Goal: Find specific page/section: Find specific page/section

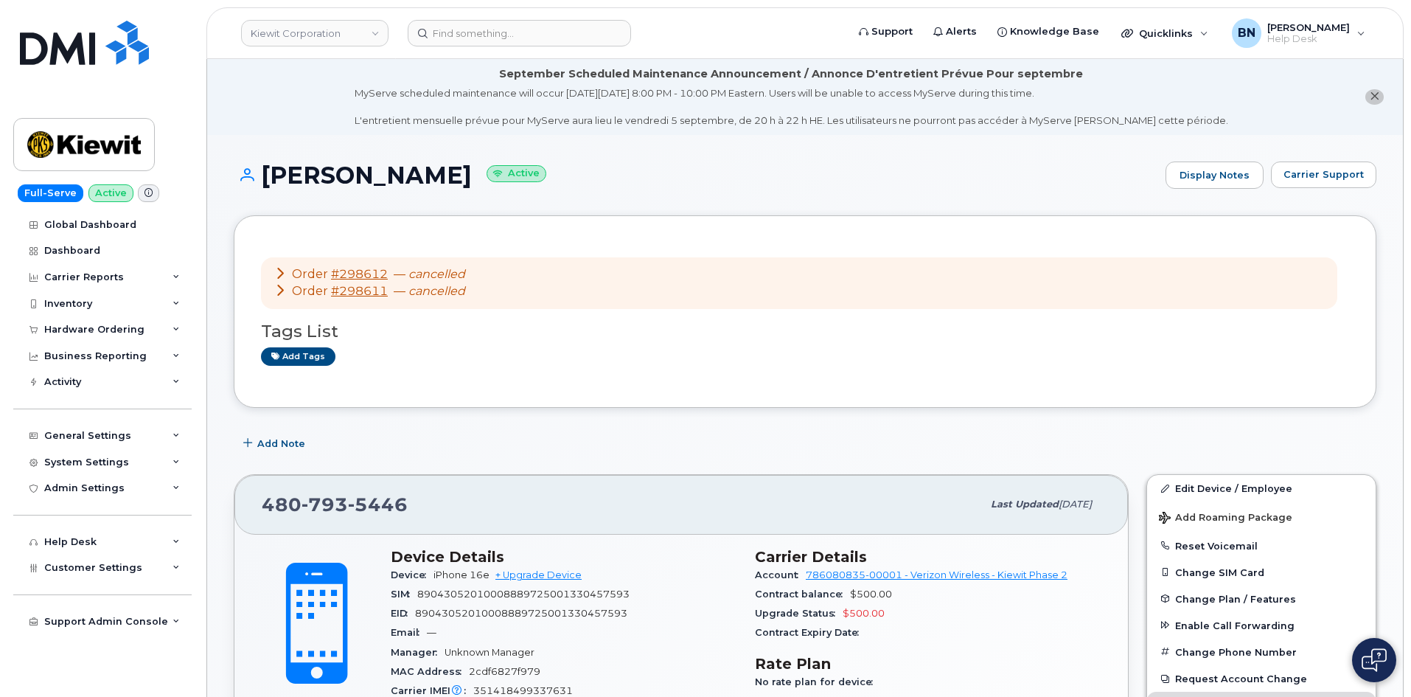
scroll to position [147, 0]
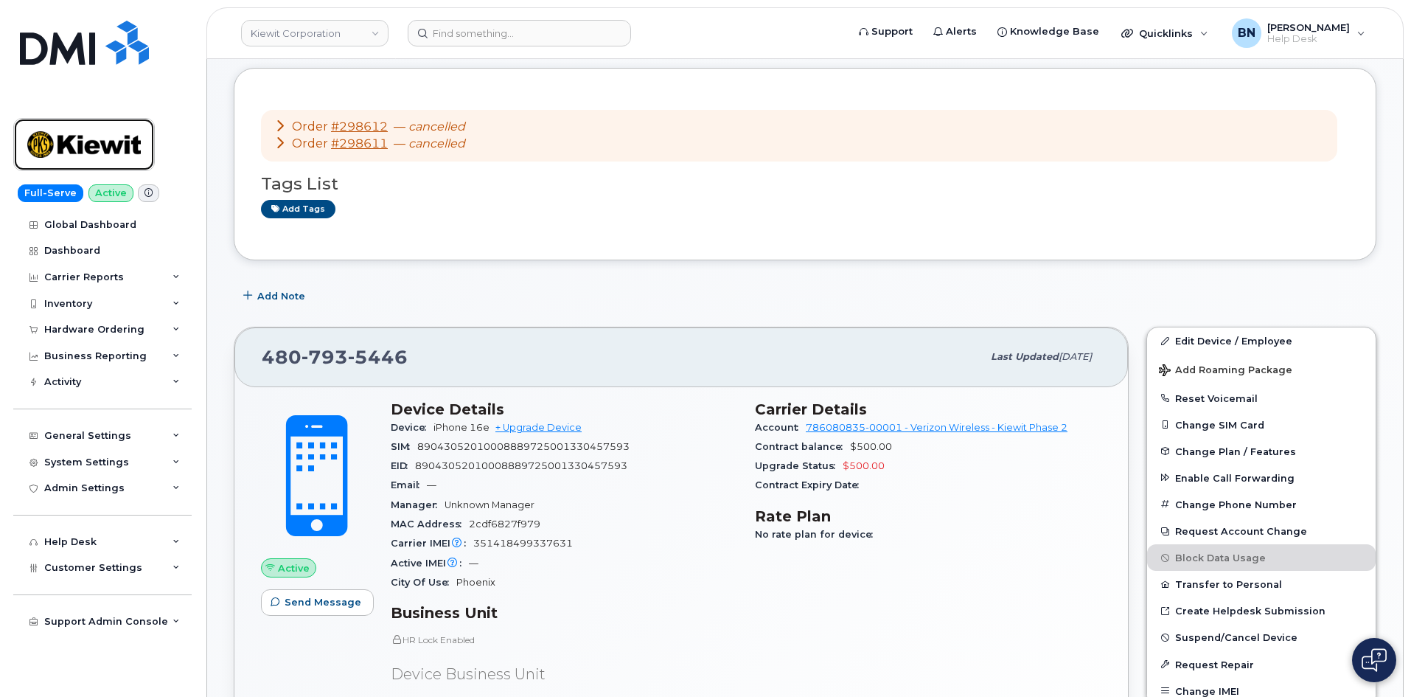
click at [81, 152] on img at bounding box center [84, 144] width 114 height 43
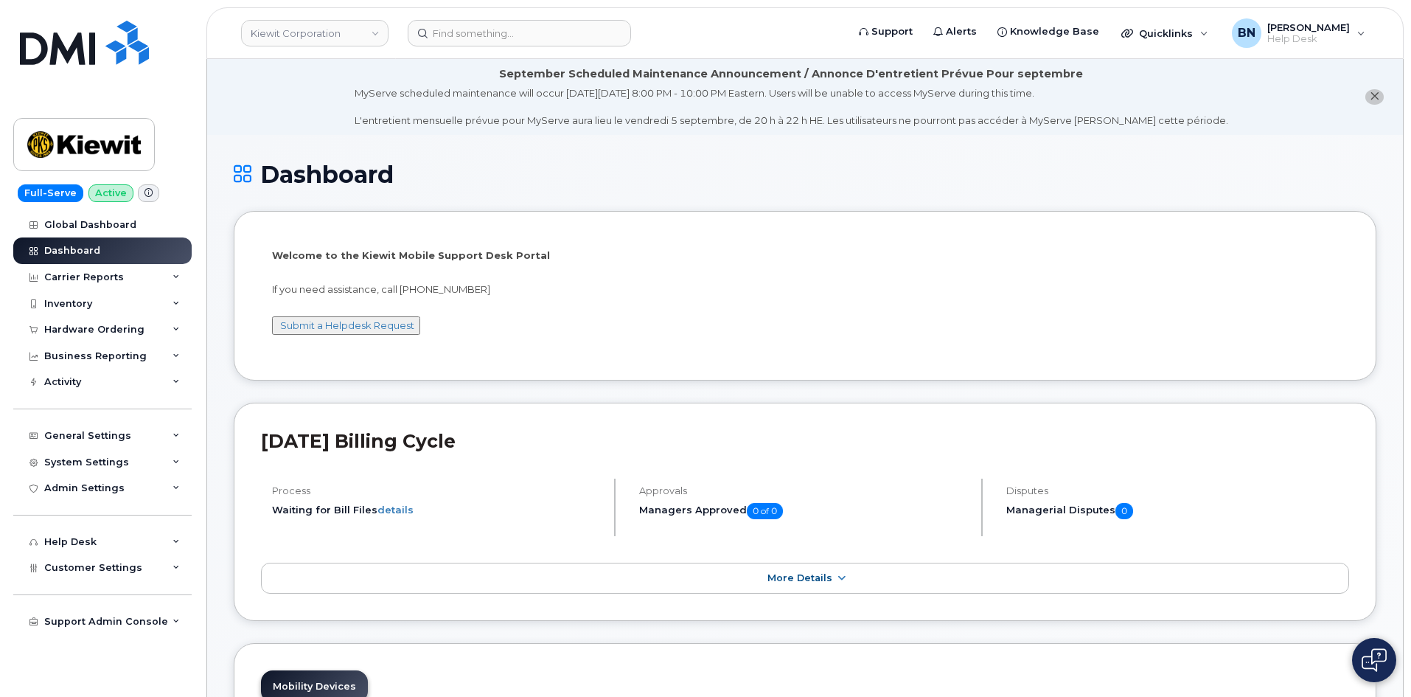
drag, startPoint x: 453, startPoint y: 392, endPoint x: 428, endPoint y: 400, distance: 27.0
drag, startPoint x: 428, startPoint y: 400, endPoint x: 411, endPoint y: 392, distance: 18.1
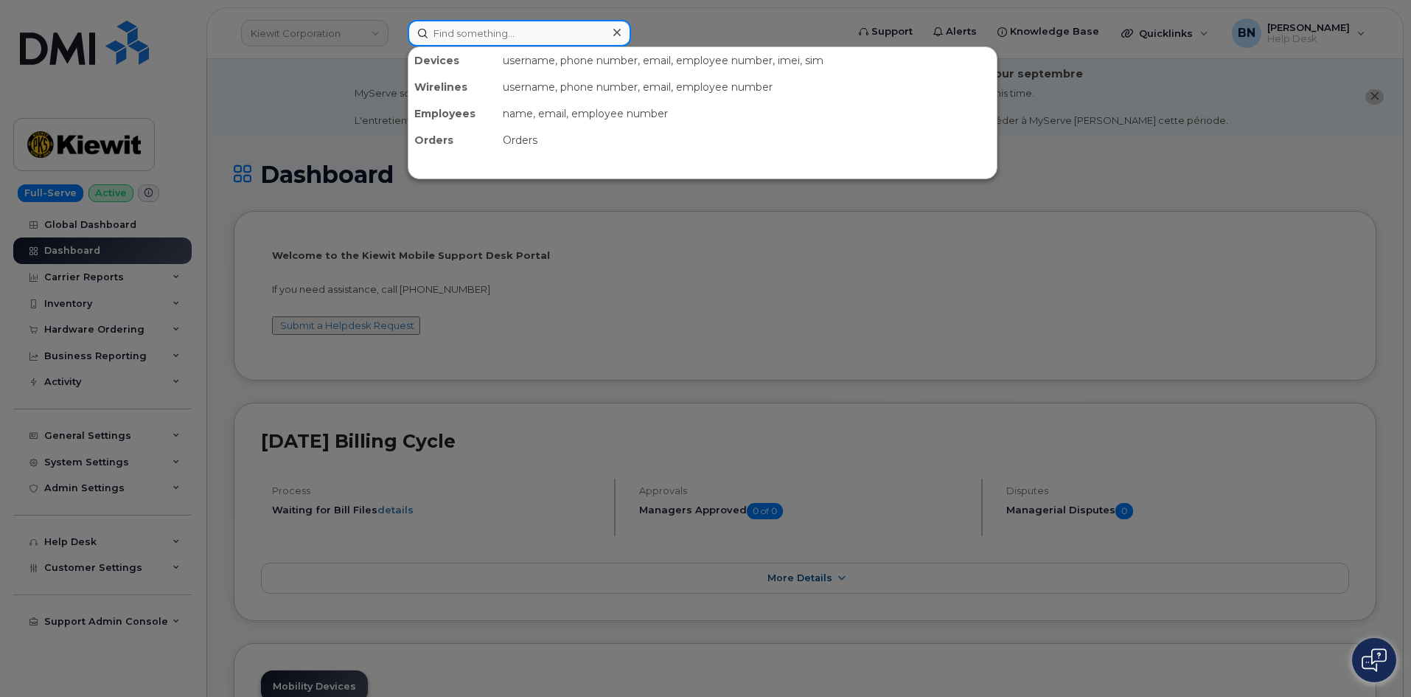
drag, startPoint x: 464, startPoint y: 37, endPoint x: 466, endPoint y: 29, distance: 7.5
click at [466, 29] on input at bounding box center [519, 33] width 223 height 27
click at [487, 32] on input at bounding box center [519, 33] width 223 height 27
click at [481, 33] on input at bounding box center [519, 33] width 223 height 27
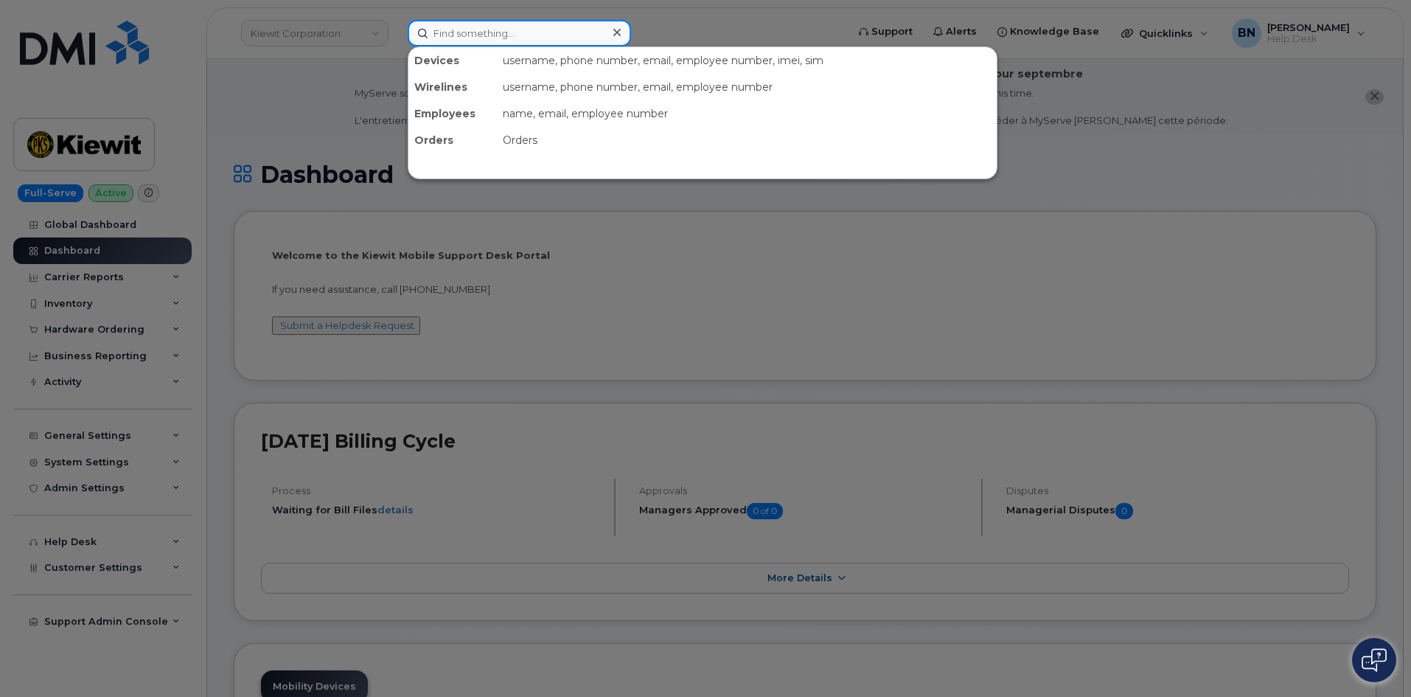
click at [456, 32] on input at bounding box center [519, 33] width 223 height 27
paste input "480-793-5446"
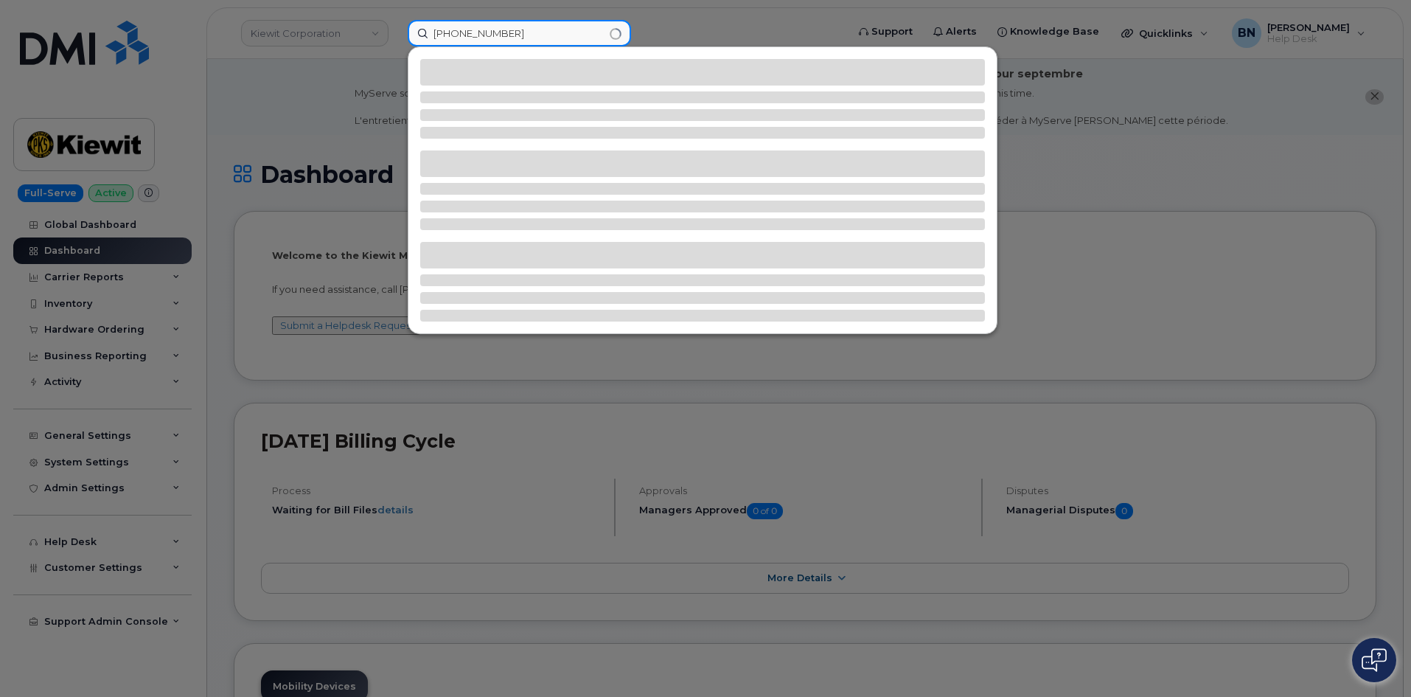
click at [482, 35] on input "480-793-5446" at bounding box center [519, 33] width 223 height 27
click at [456, 35] on input "480-7935446" at bounding box center [519, 33] width 223 height 27
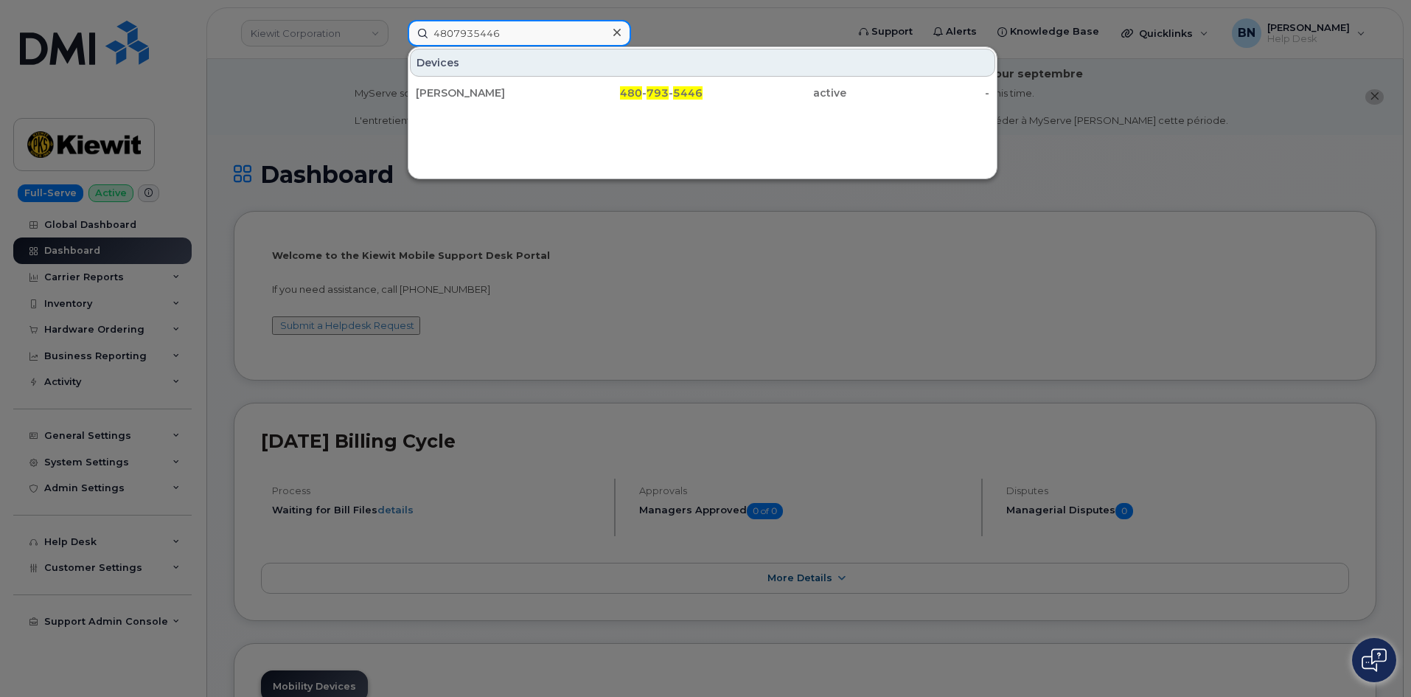
type input "4807935446"
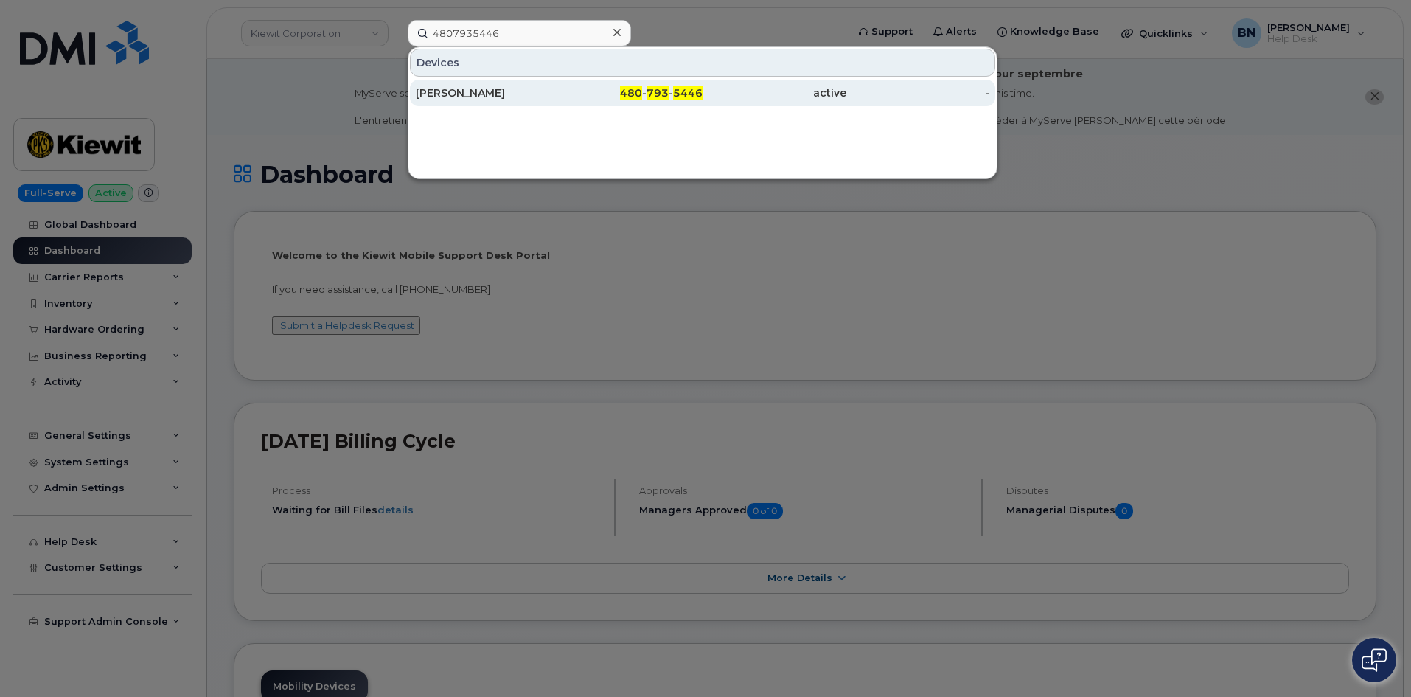
click at [543, 97] on div "Eddie Santana" at bounding box center [488, 93] width 144 height 15
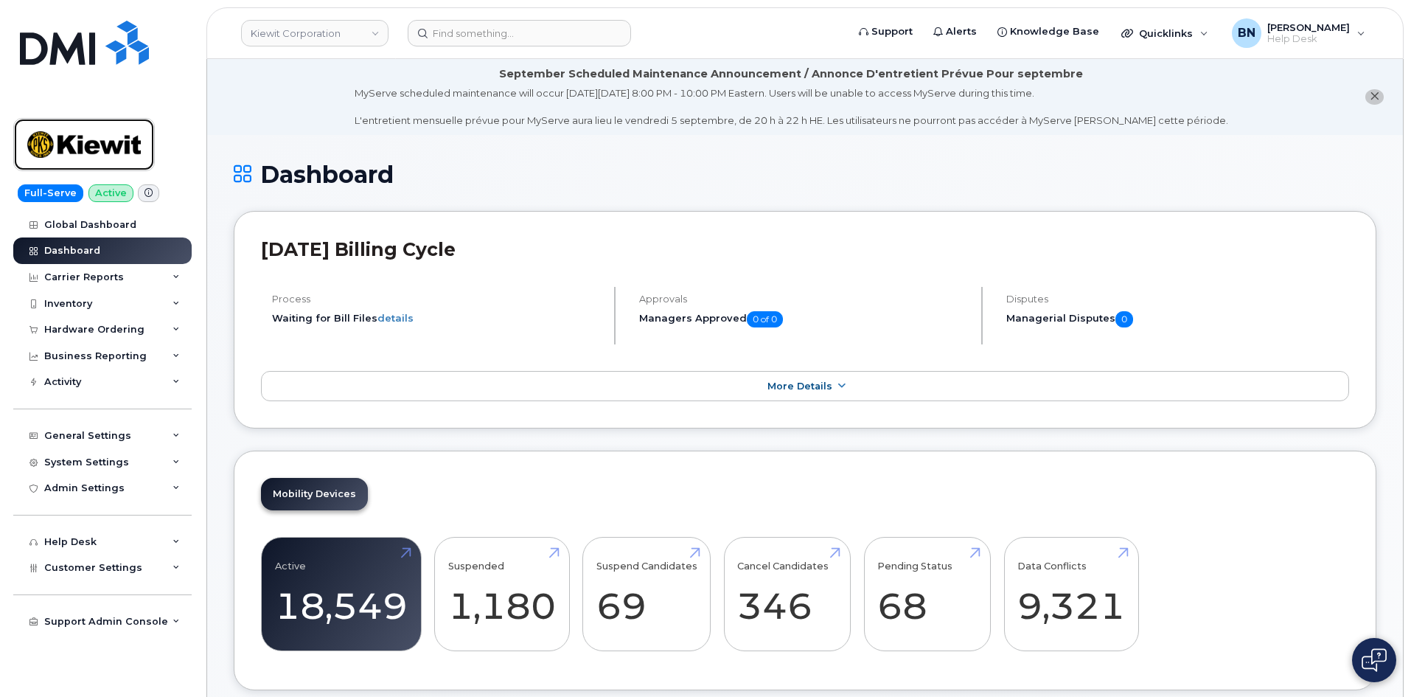
click at [91, 129] on img at bounding box center [84, 144] width 114 height 43
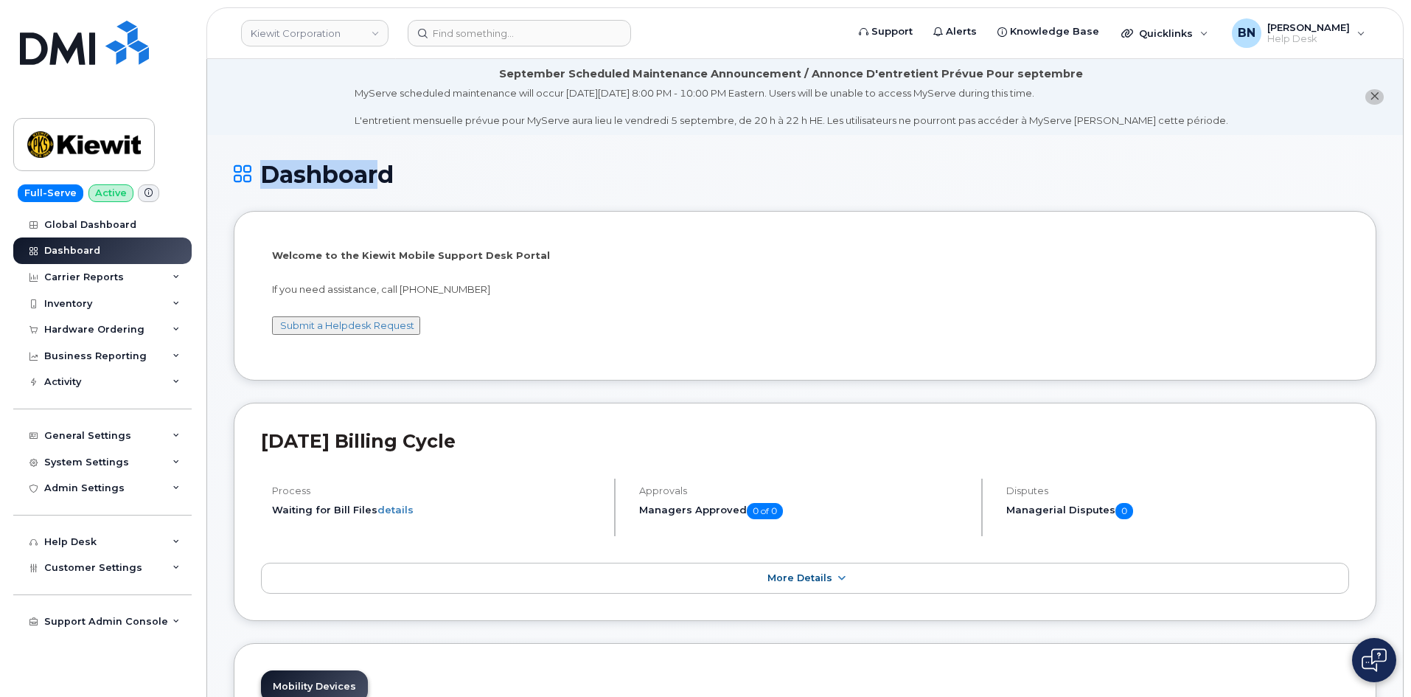
drag, startPoint x: 369, startPoint y: 176, endPoint x: 414, endPoint y: 170, distance: 44.7
click at [414, 170] on h1 "Dashboard" at bounding box center [805, 174] width 1143 height 26
drag, startPoint x: 407, startPoint y: 171, endPoint x: 397, endPoint y: 175, distance: 11.0
click at [397, 175] on h1 "Dashboard" at bounding box center [805, 174] width 1143 height 26
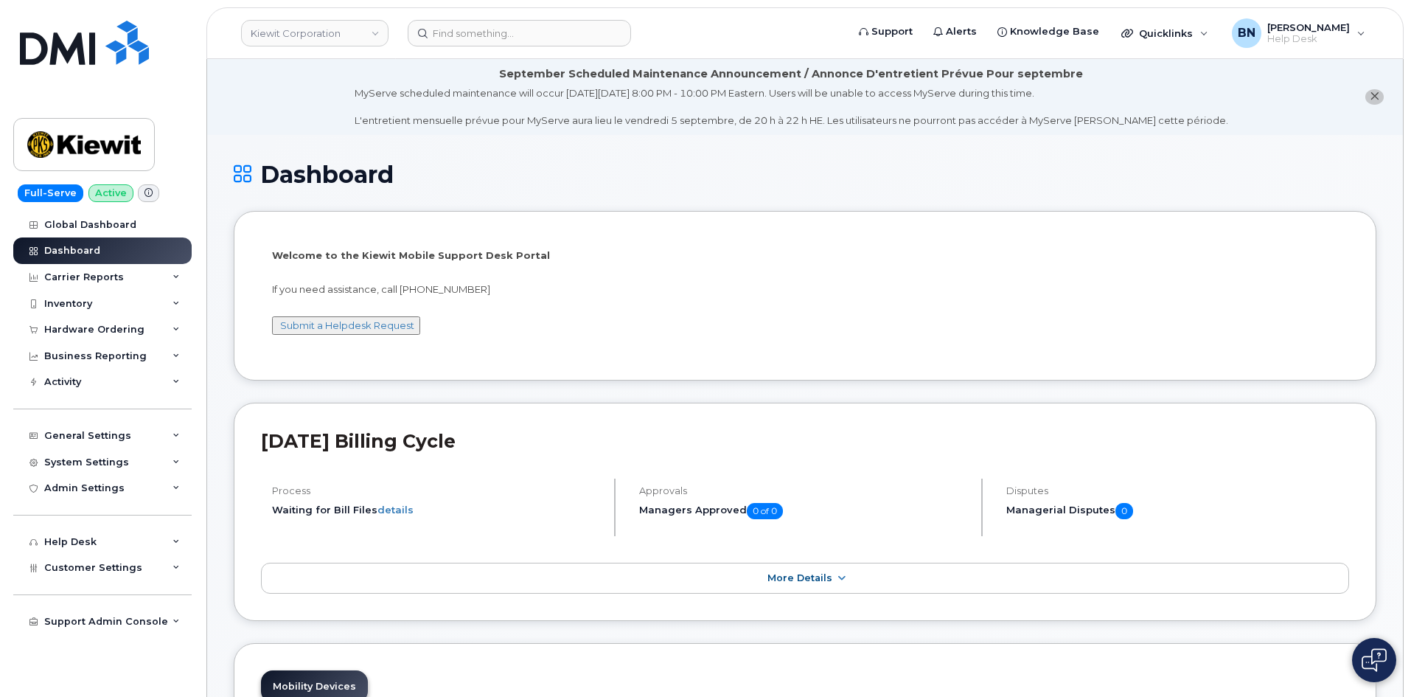
click at [397, 175] on h1 "Dashboard" at bounding box center [805, 174] width 1143 height 26
drag, startPoint x: 393, startPoint y: 175, endPoint x: 360, endPoint y: 178, distance: 33.3
click at [360, 178] on h1 "Dashboard" at bounding box center [805, 174] width 1143 height 26
click at [501, 17] on header "[PERSON_NAME] Corporation Support Alerts Knowledge Base Quicklinks Suspend / Ca…" at bounding box center [804, 33] width 1197 height 52
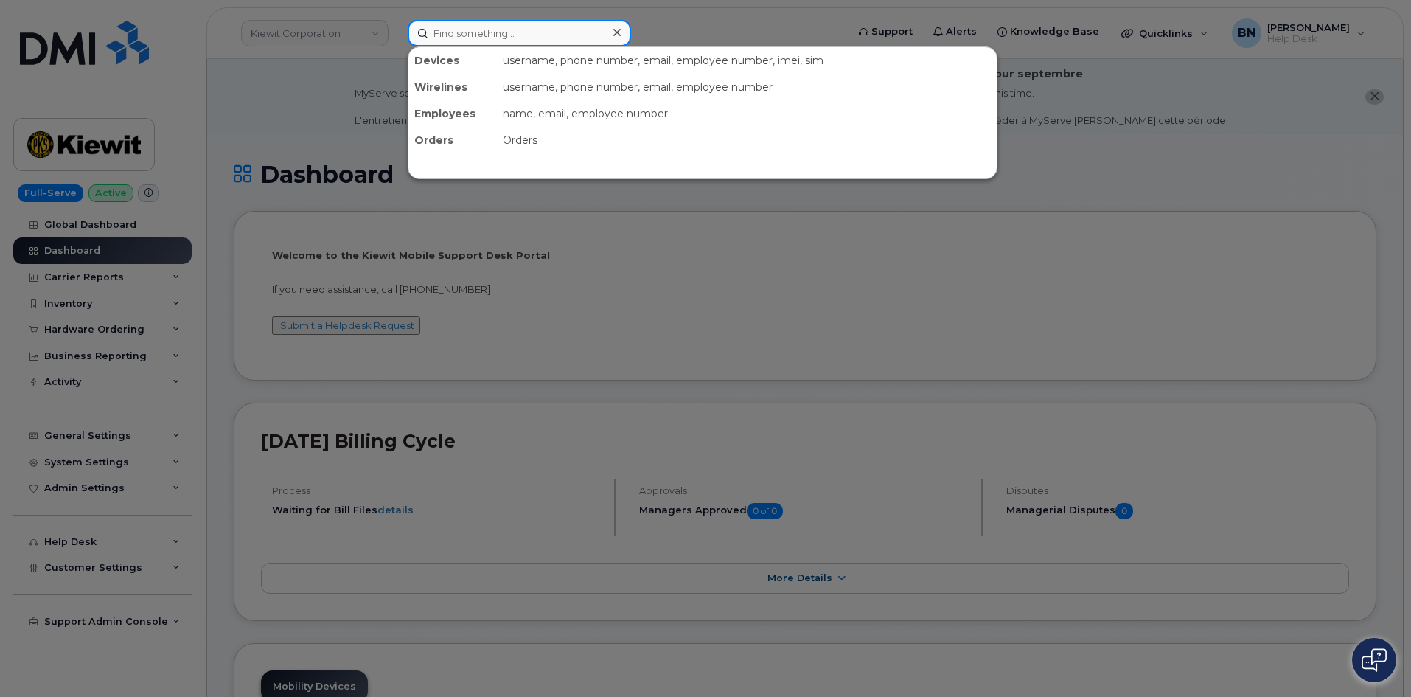
drag, startPoint x: 488, startPoint y: 32, endPoint x: 471, endPoint y: 31, distance: 17.0
click at [471, 31] on input at bounding box center [519, 33] width 223 height 27
click at [483, 36] on input at bounding box center [519, 33] width 223 height 27
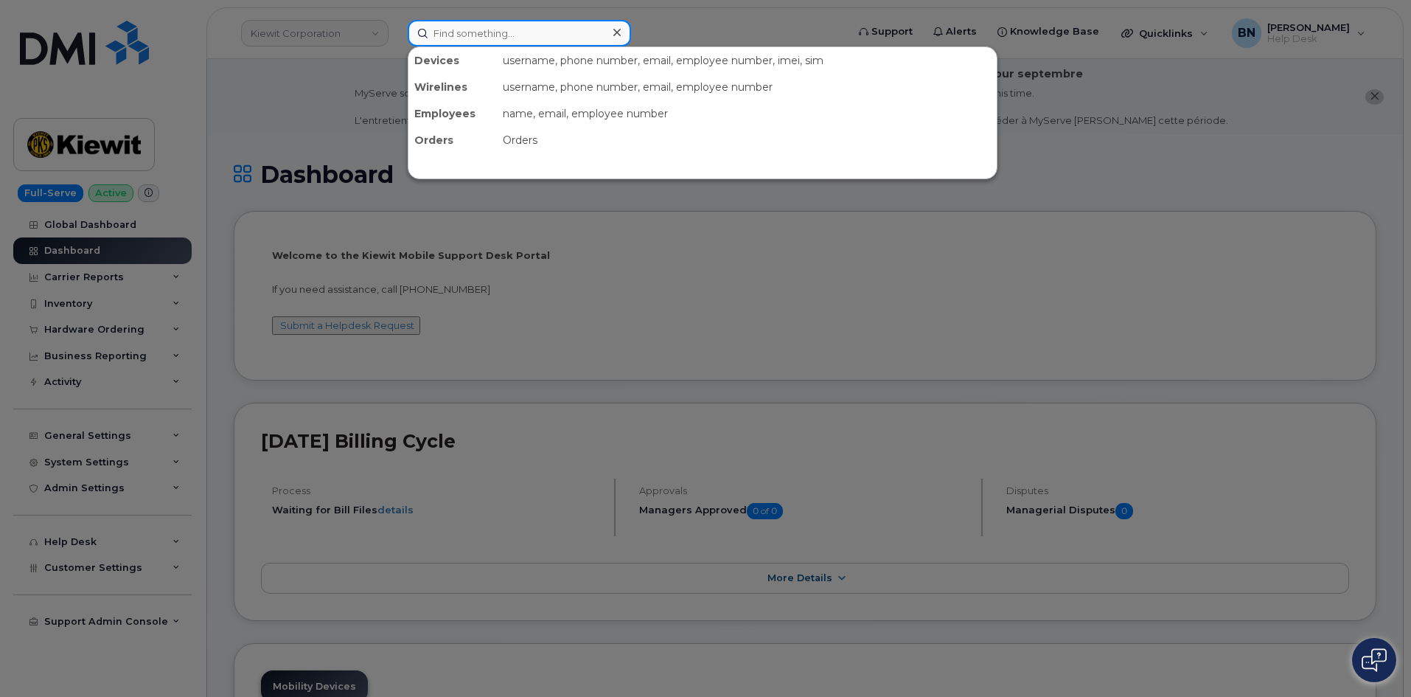
click at [483, 36] on input at bounding box center [519, 33] width 223 height 27
click at [482, 35] on input at bounding box center [519, 33] width 223 height 27
click at [633, 258] on div at bounding box center [705, 348] width 1411 height 697
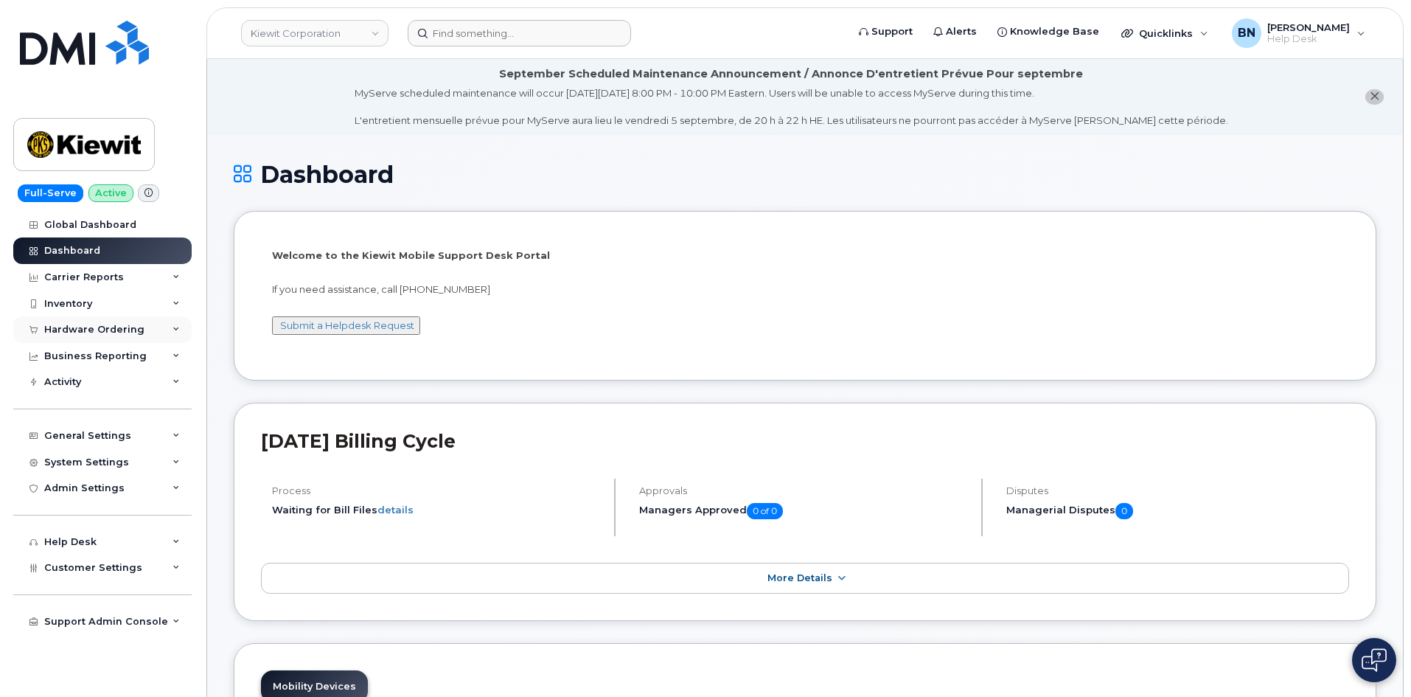
click at [117, 328] on div "Hardware Ordering" at bounding box center [94, 330] width 100 height 12
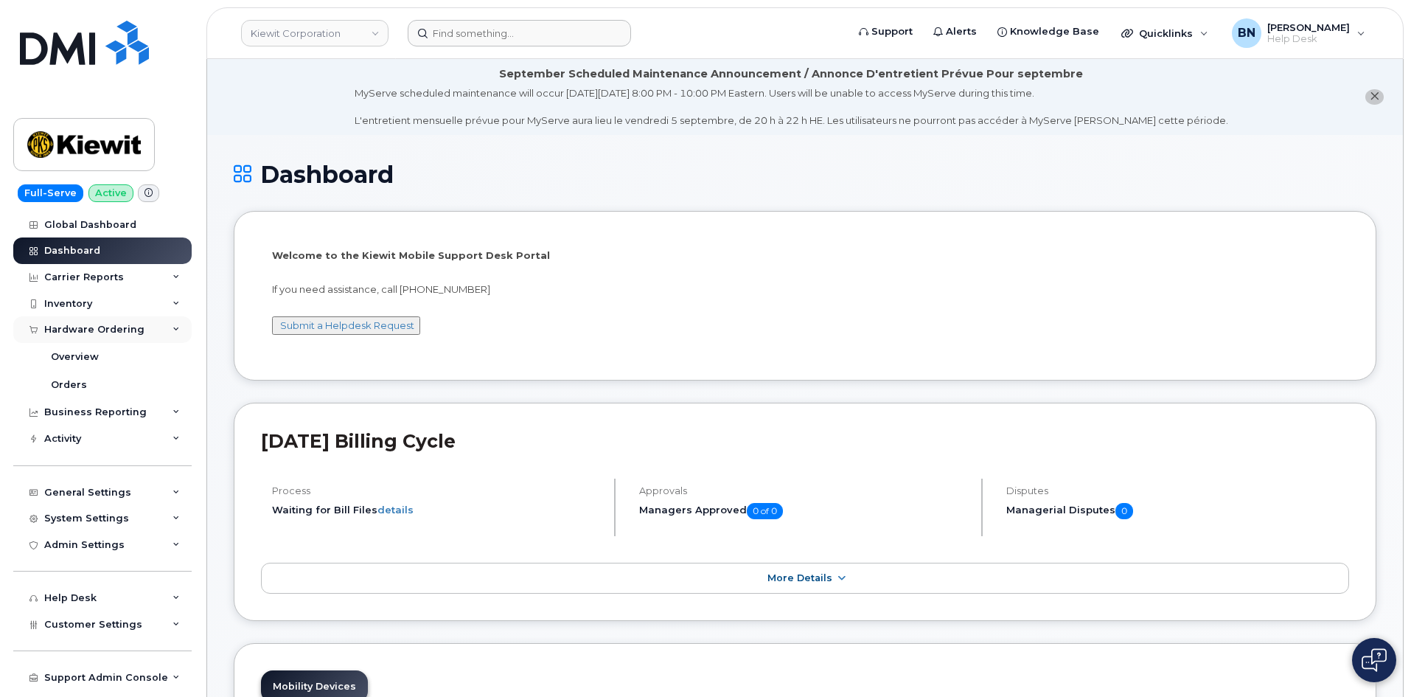
click at [117, 328] on div "Hardware Ordering" at bounding box center [94, 330] width 100 height 12
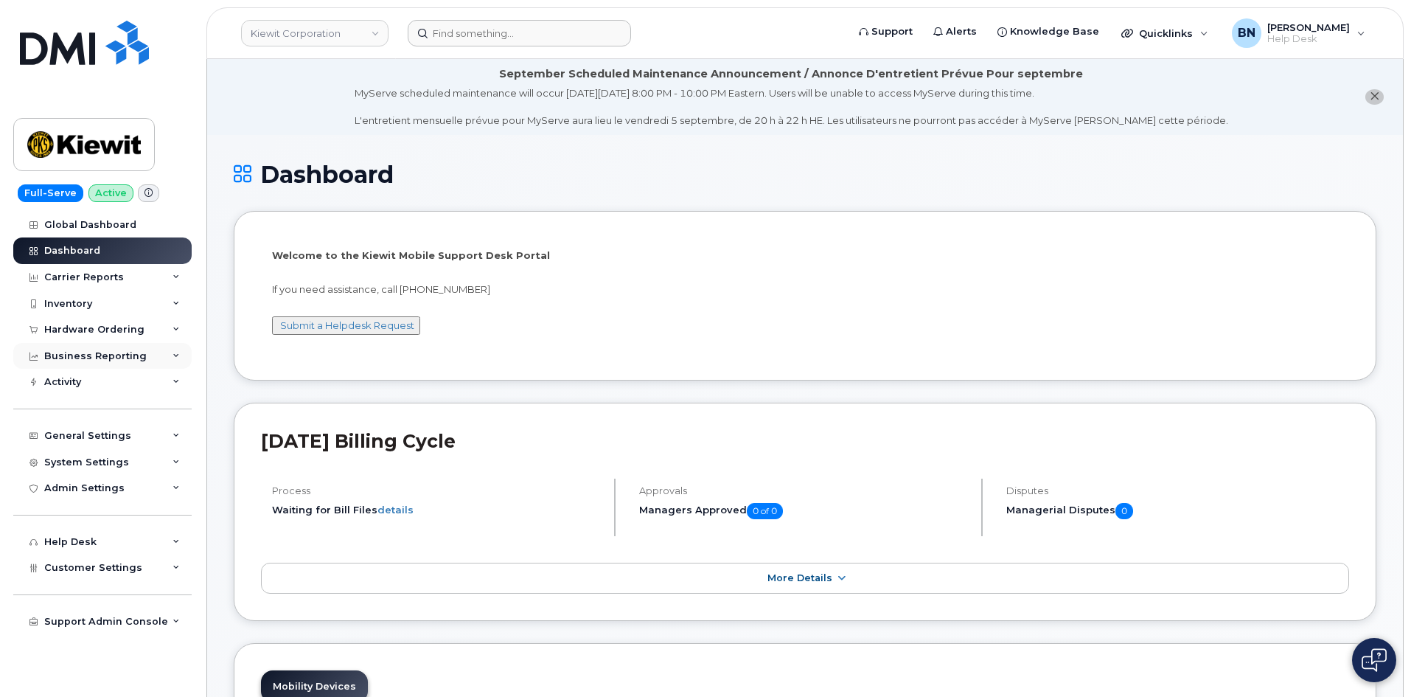
click at [128, 361] on div "Business Reporting" at bounding box center [95, 356] width 102 height 12
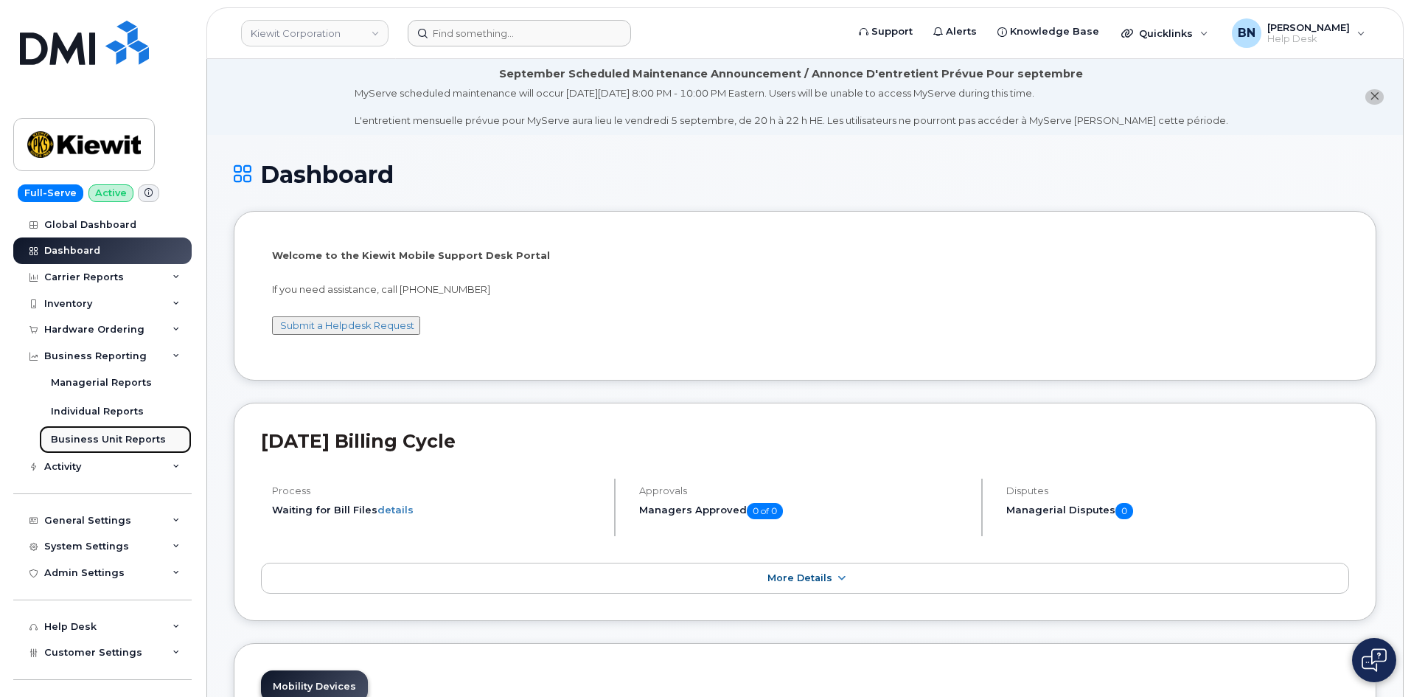
click at [122, 442] on div "Business Unit Reports" at bounding box center [108, 439] width 115 height 13
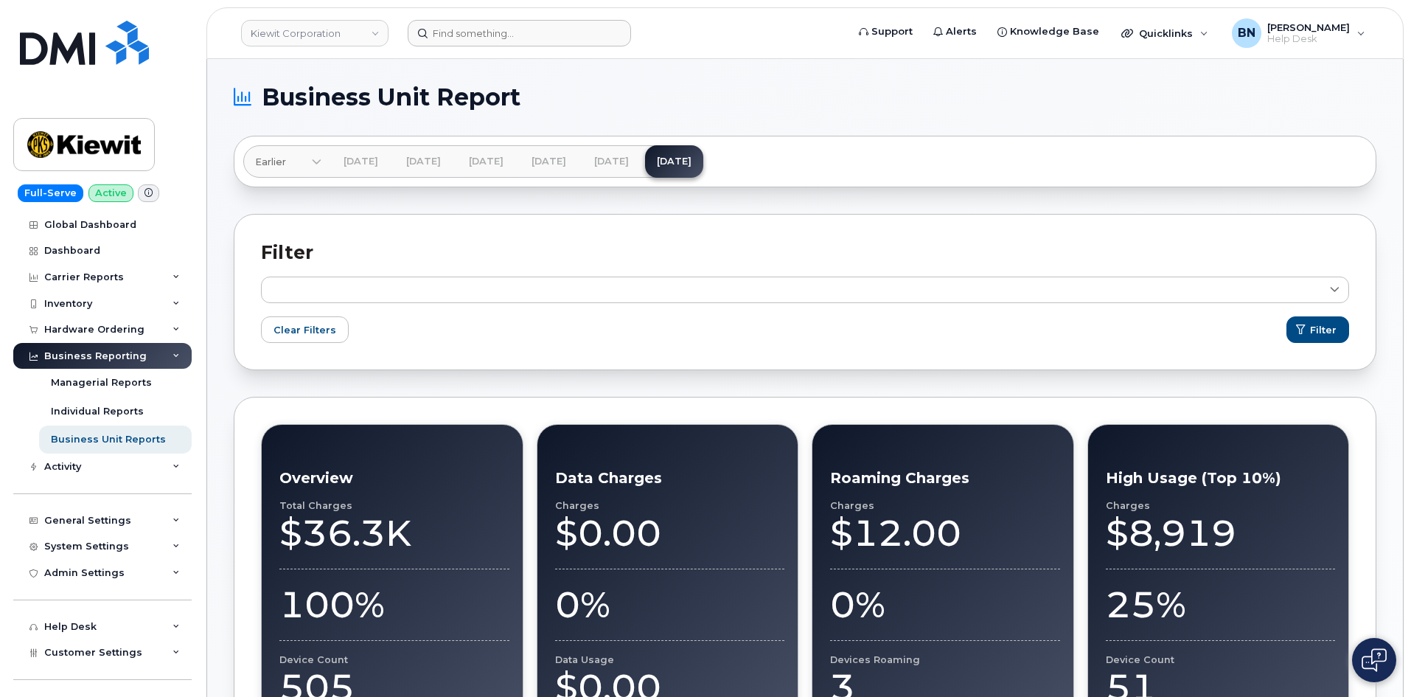
click at [173, 355] on icon at bounding box center [176, 355] width 7 height 7
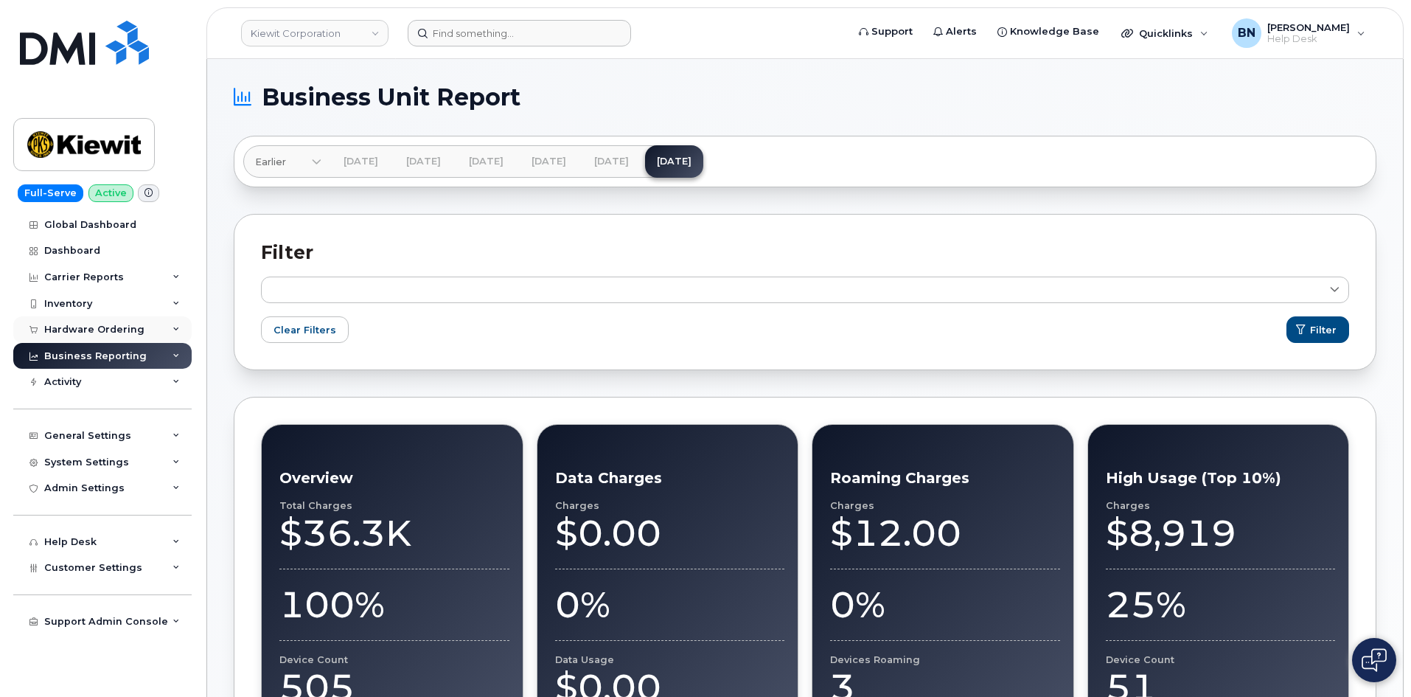
click at [174, 330] on icon at bounding box center [176, 329] width 7 height 7
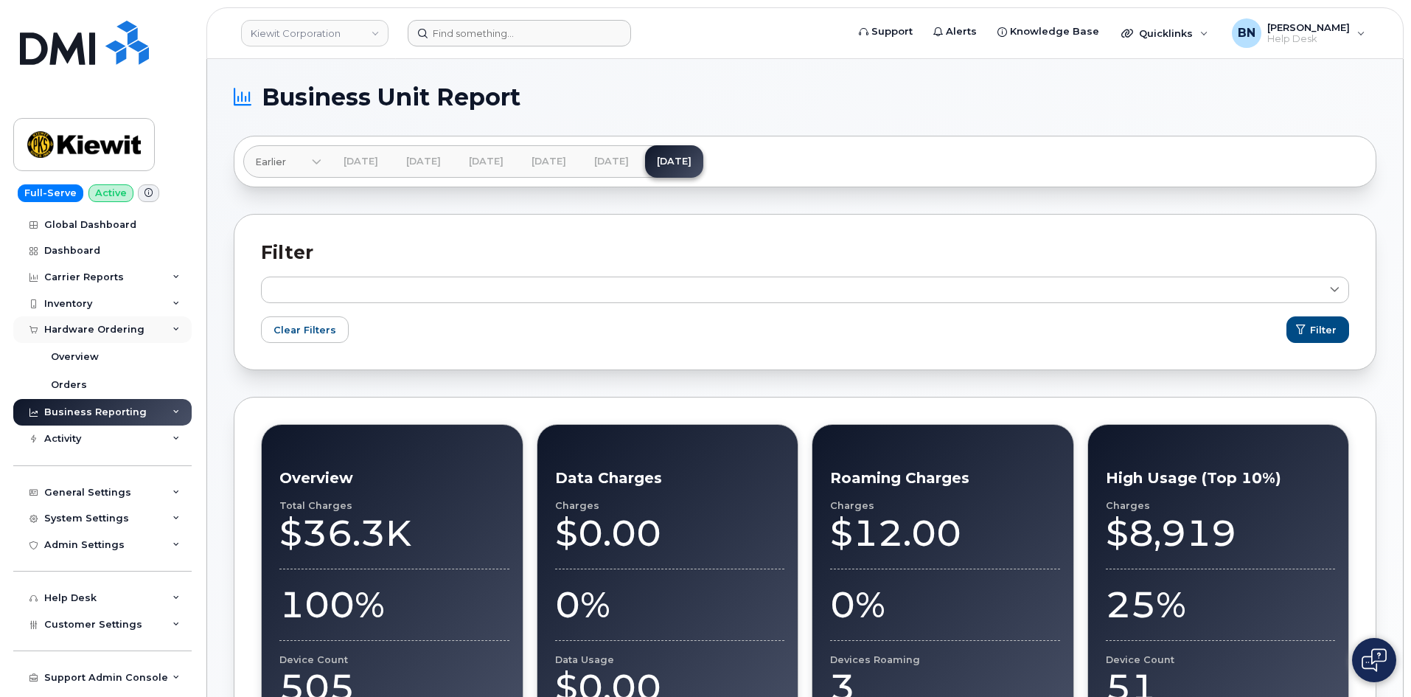
click at [174, 330] on icon at bounding box center [176, 329] width 7 height 7
